Goal: Task Accomplishment & Management: Use online tool/utility

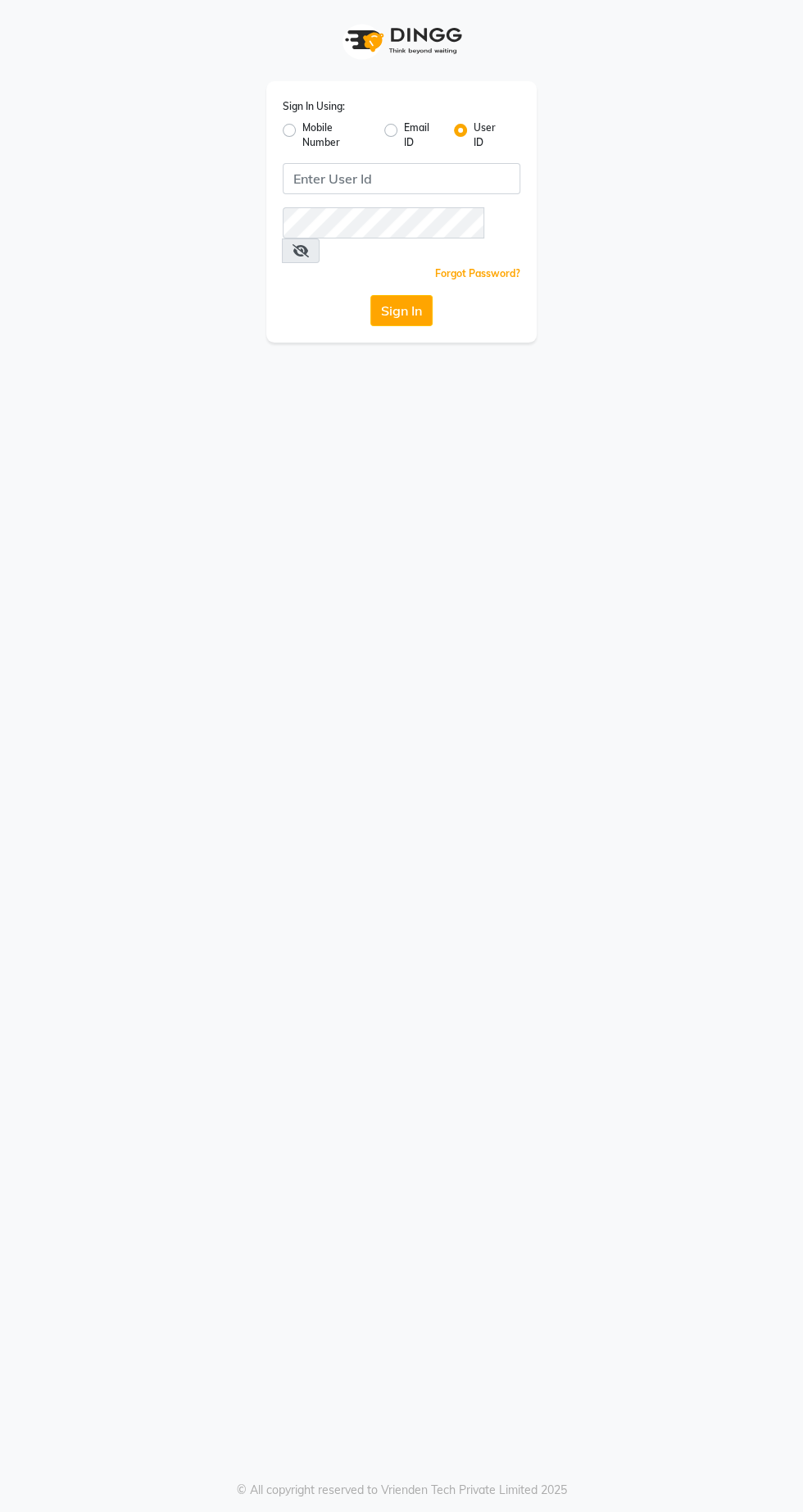
click at [522, 737] on div "Sign In Using: Mobile Number Email ID User ID Remember me Forgot Password? Sign…" at bounding box center [401, 756] width 803 height 1512
click at [0, 1435] on div "Sign In Using: Mobile Number Email ID User ID Remember me Forgot Password? Sign…" at bounding box center [401, 756] width 803 height 1512
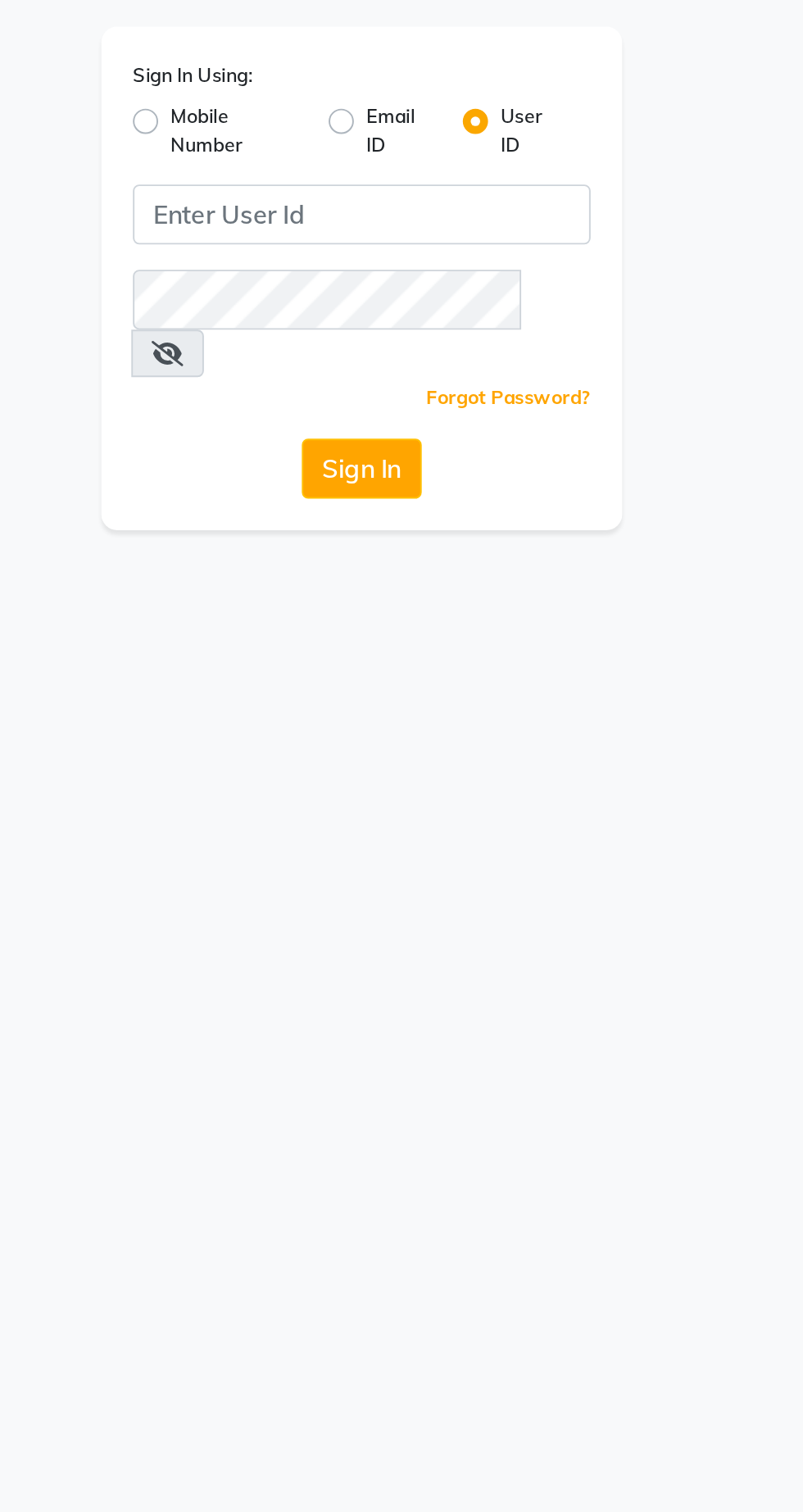
click at [303, 130] on label "Mobile Number" at bounding box center [337, 136] width 69 height 30
click at [303, 130] on input "Mobile Number" at bounding box center [308, 126] width 11 height 11
radio input "true"
radio input "false"
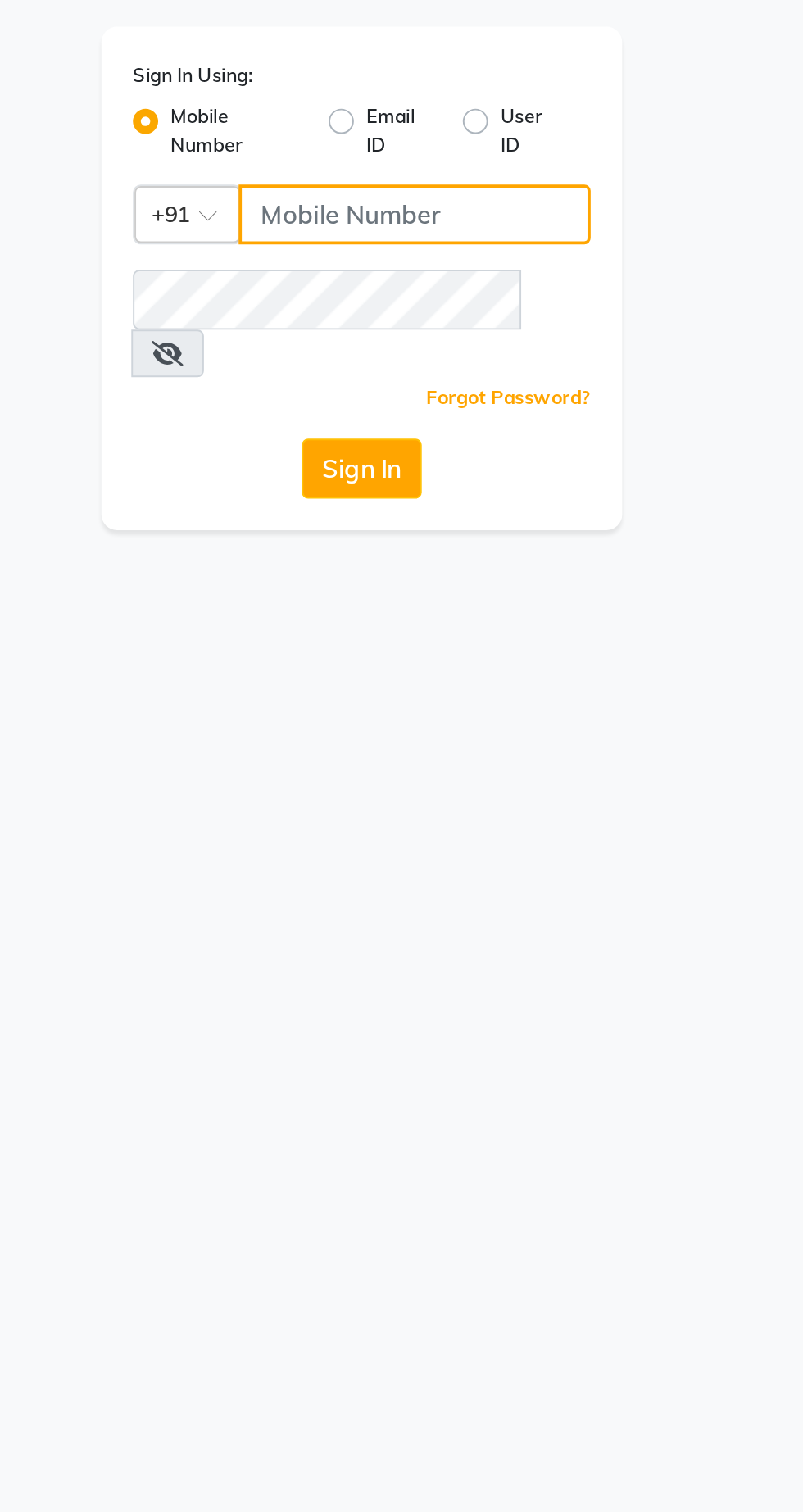
click at [433, 179] on input "Username" at bounding box center [428, 179] width 183 height 31
type input "9081347977"
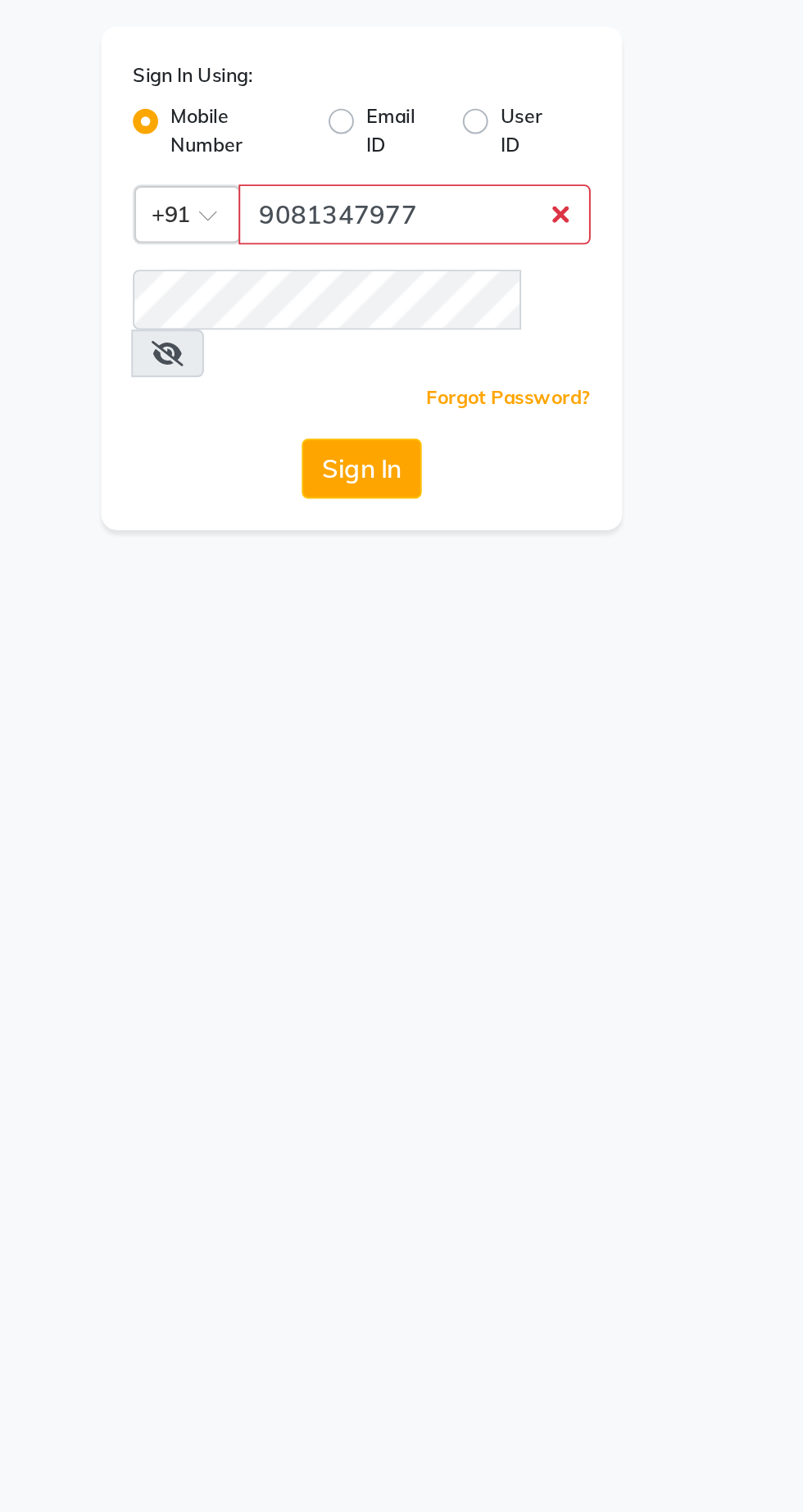
click at [370, 295] on button "Sign In" at bounding box center [401, 311] width 62 height 31
